Goal: Find specific page/section: Find specific page/section

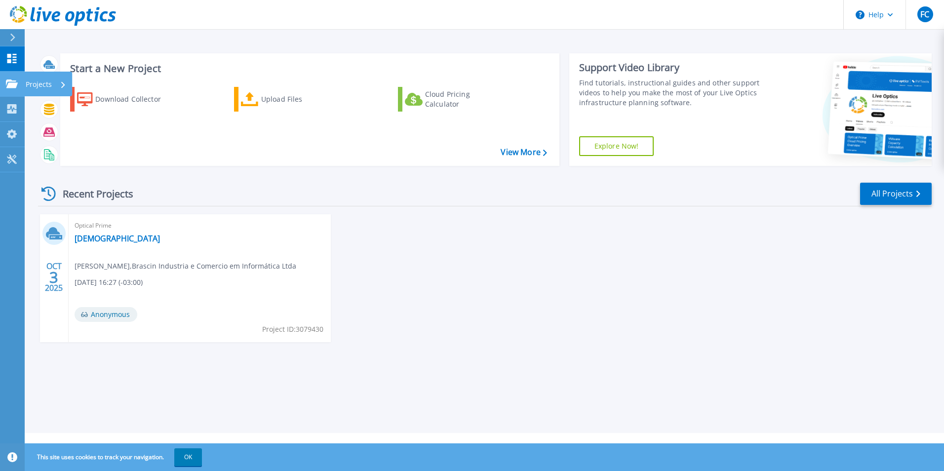
click at [39, 86] on p "Projects" at bounding box center [39, 85] width 26 height 26
click at [533, 237] on div "[DATE] Optical Prime ATECH [PERSON_NAME] , Brascin Industria e Comercio em Info…" at bounding box center [480, 288] width 901 height 148
click at [43, 83] on p "Projects" at bounding box center [39, 85] width 26 height 26
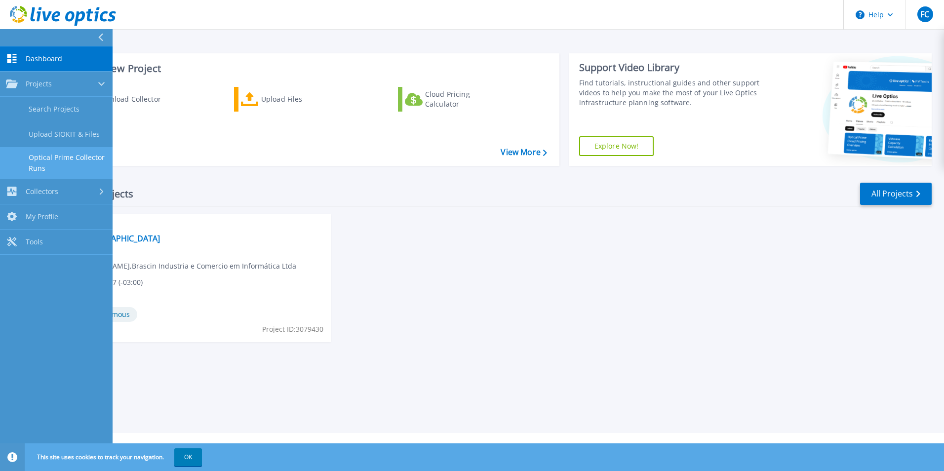
click at [59, 157] on link "Optical Prime Collector Runs" at bounding box center [56, 163] width 113 height 32
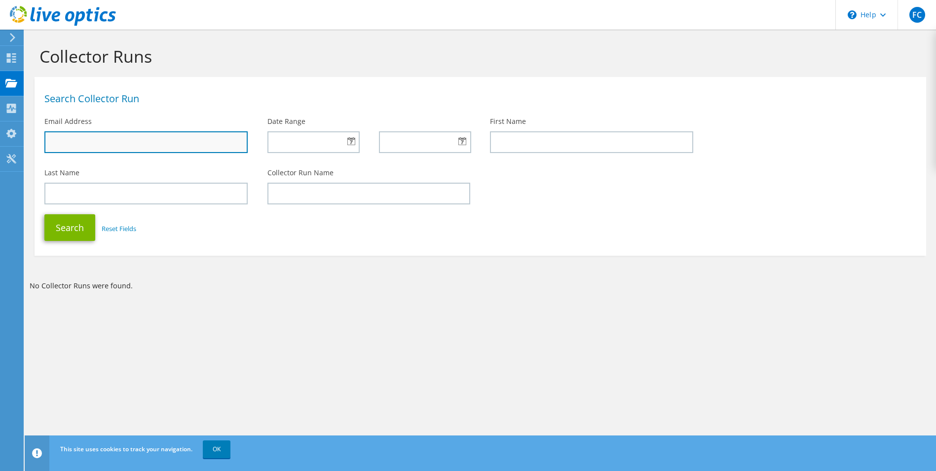
click at [113, 146] on input "text" at bounding box center [145, 142] width 203 height 22
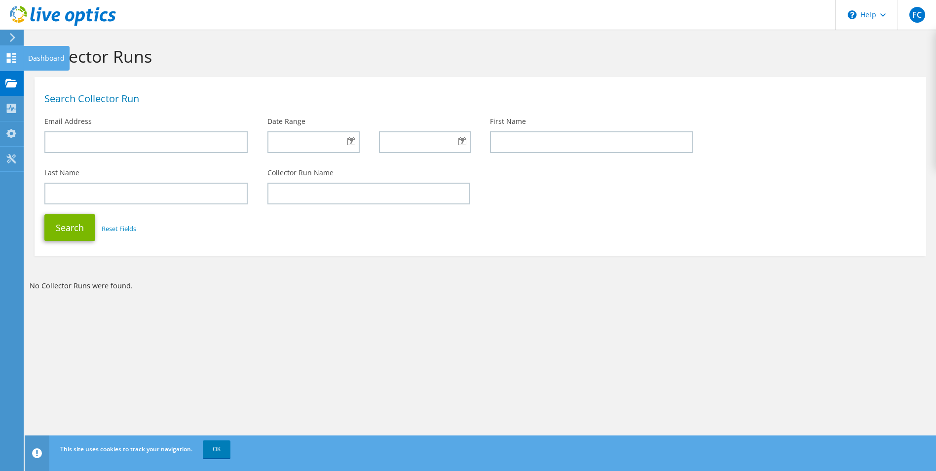
click at [27, 54] on div "Dashboard" at bounding box center [46, 58] width 46 height 25
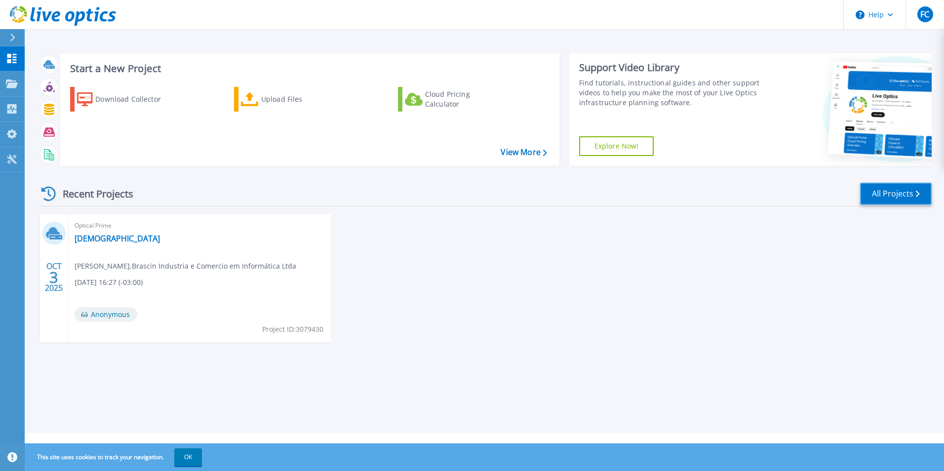
click at [885, 196] on link "All Projects" at bounding box center [896, 194] width 72 height 22
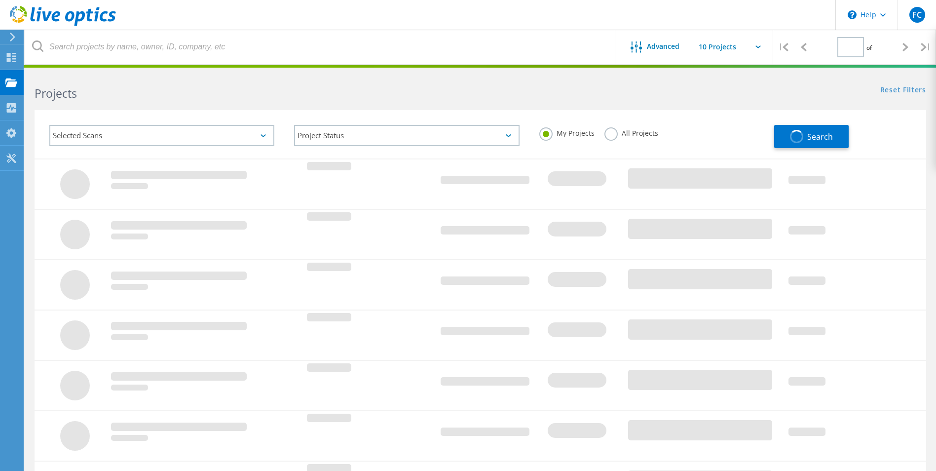
type input "1"
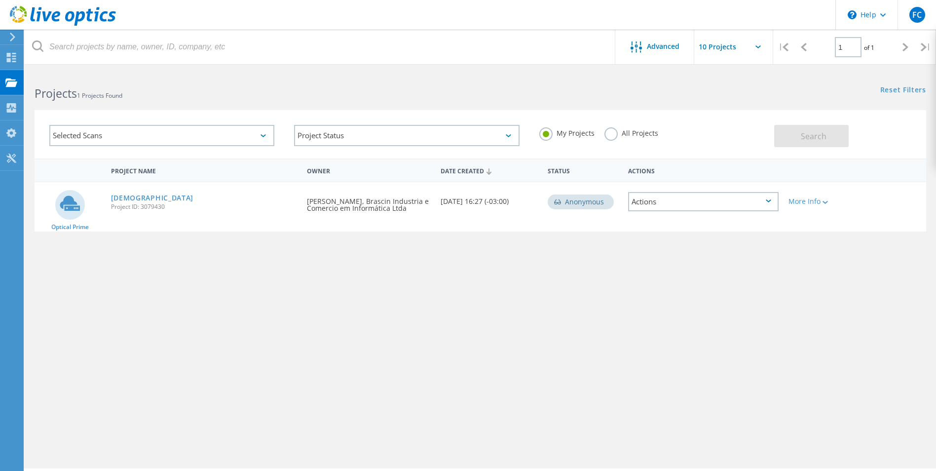
click at [727, 49] on input "text" at bounding box center [743, 47] width 99 height 35
click at [31, 80] on div "Projects" at bounding box center [47, 82] width 38 height 7
